Goal: Find specific page/section: Find specific page/section

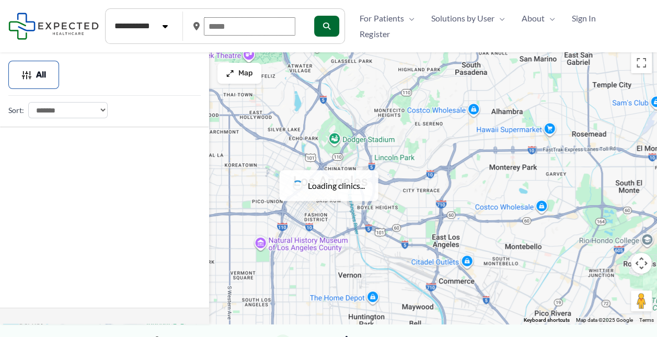
click at [262, 30] on input "text" at bounding box center [249, 26] width 91 height 18
click at [262, 30] on input "*" at bounding box center [249, 26] width 91 height 18
click at [238, 25] on input "*" at bounding box center [249, 26] width 91 height 18
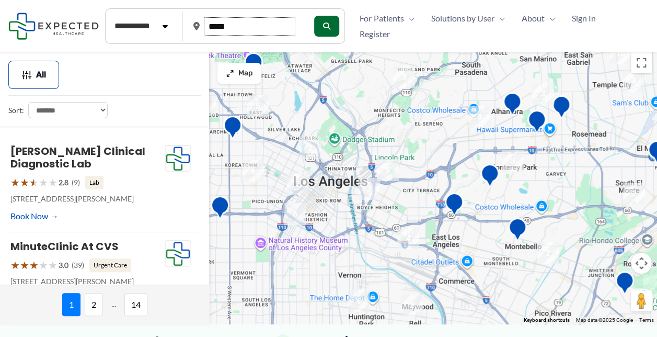
type input "*****"
click at [327, 31] on button "submit" at bounding box center [326, 26] width 25 height 21
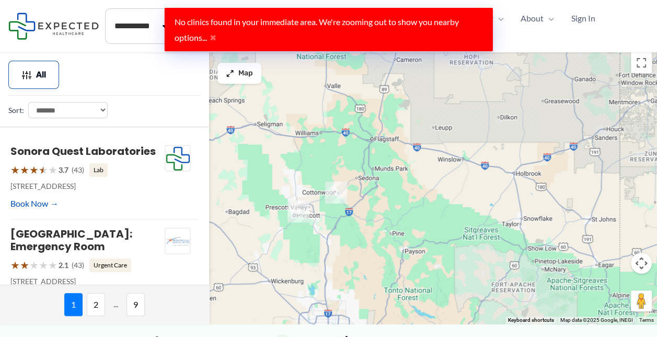
drag, startPoint x: 295, startPoint y: 232, endPoint x: 330, endPoint y: 158, distance: 81.8
click at [330, 158] on div at bounding box center [328, 185] width 657 height 276
